Goal: Transaction & Acquisition: Download file/media

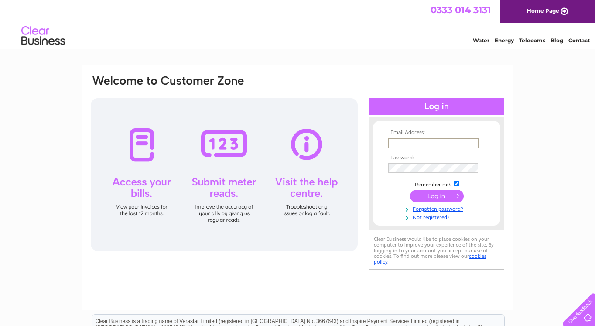
click at [396, 145] on input "text" at bounding box center [433, 143] width 91 height 10
type input "[PERSON_NAME][EMAIL_ADDRESS][DOMAIN_NAME]"
click at [410, 190] on input "submit" at bounding box center [437, 196] width 54 height 12
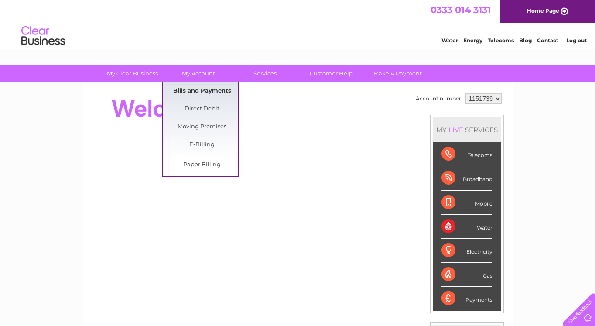
click at [190, 93] on link "Bills and Payments" at bounding box center [202, 90] width 72 height 17
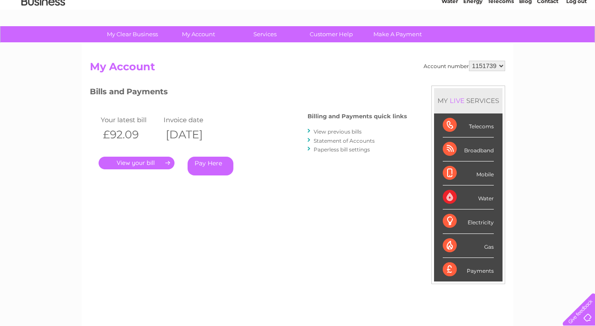
scroll to position [27, 0]
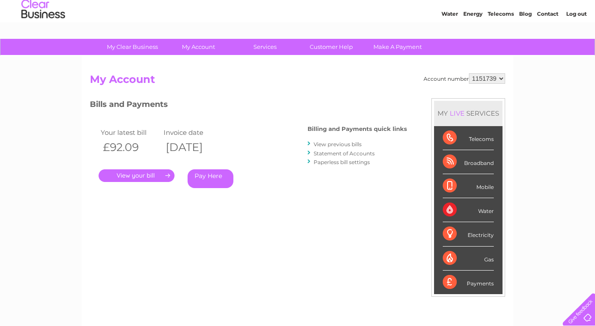
click at [326, 146] on link "View previous bills" at bounding box center [338, 144] width 48 height 7
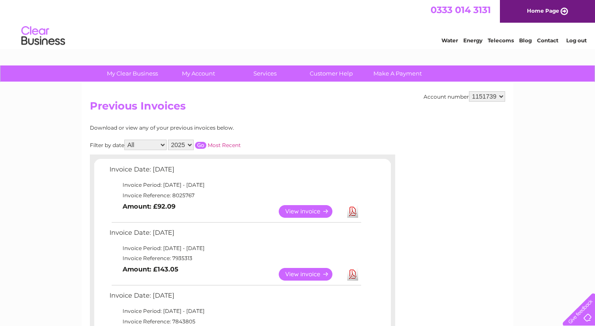
click at [353, 274] on link "Download" at bounding box center [352, 274] width 11 height 13
click at [353, 211] on link "Download" at bounding box center [352, 211] width 11 height 13
